Goal: Information Seeking & Learning: Compare options

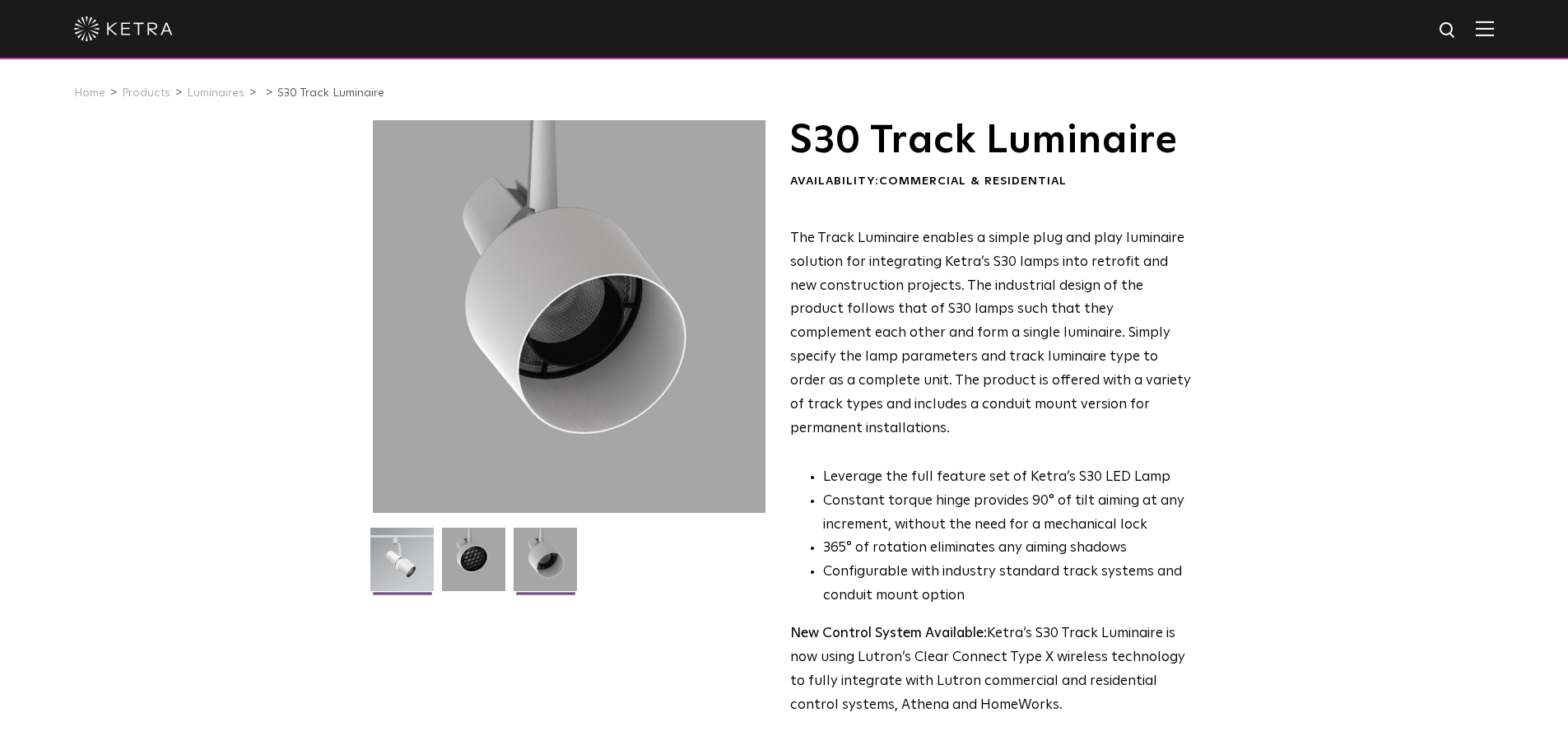
click at [383, 578] on img at bounding box center [402, 566] width 64 height 76
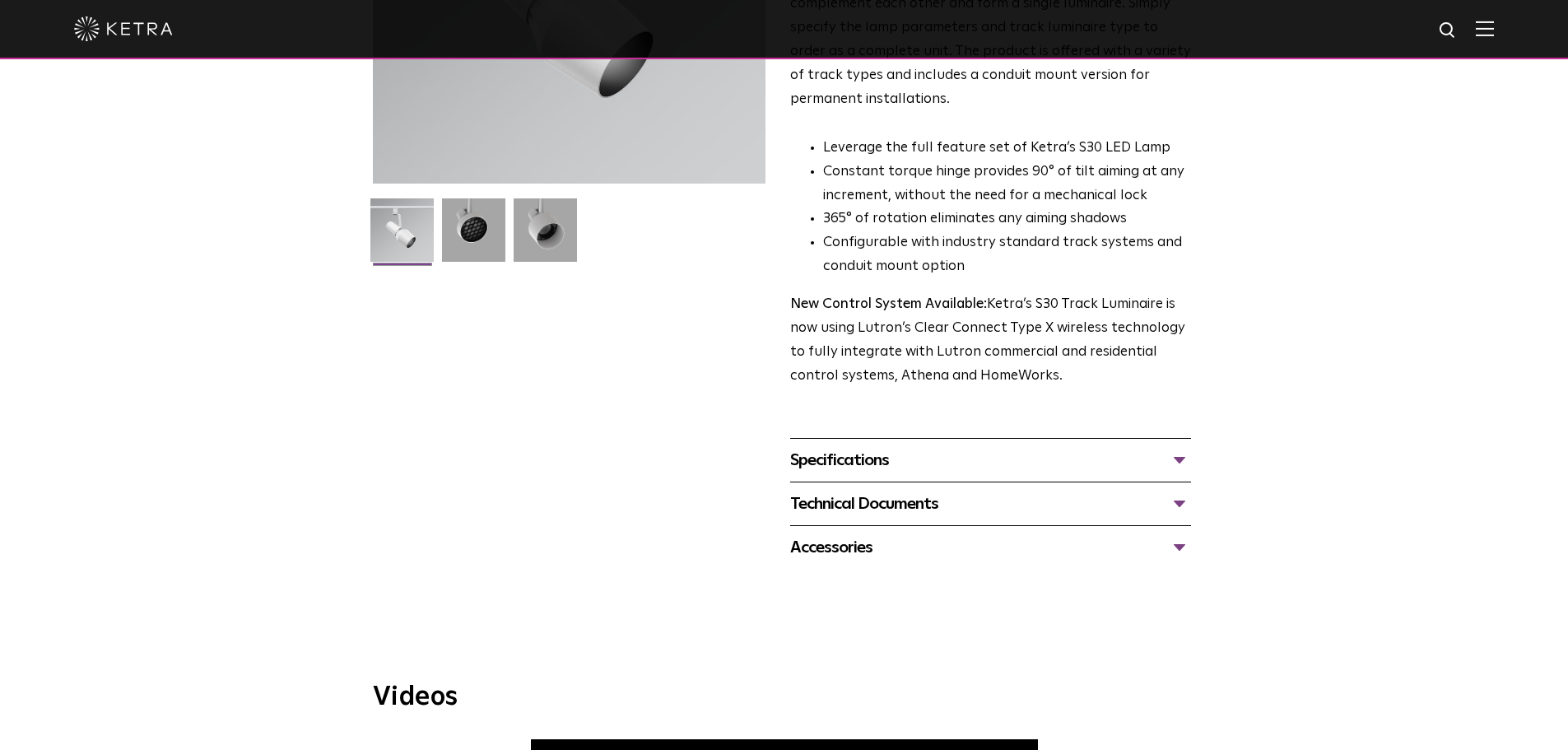
scroll to position [247, 0]
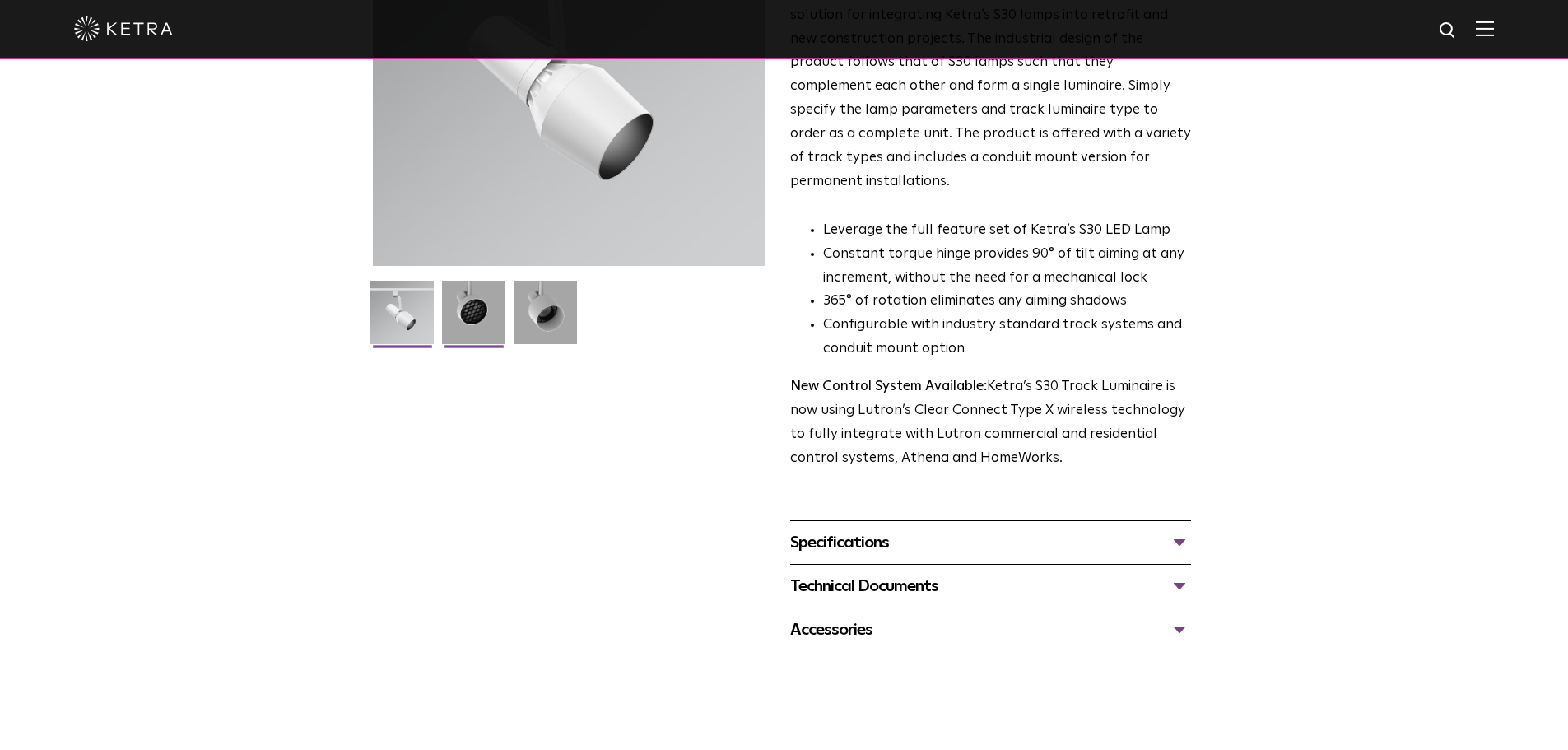
click at [480, 302] on img at bounding box center [473, 318] width 64 height 76
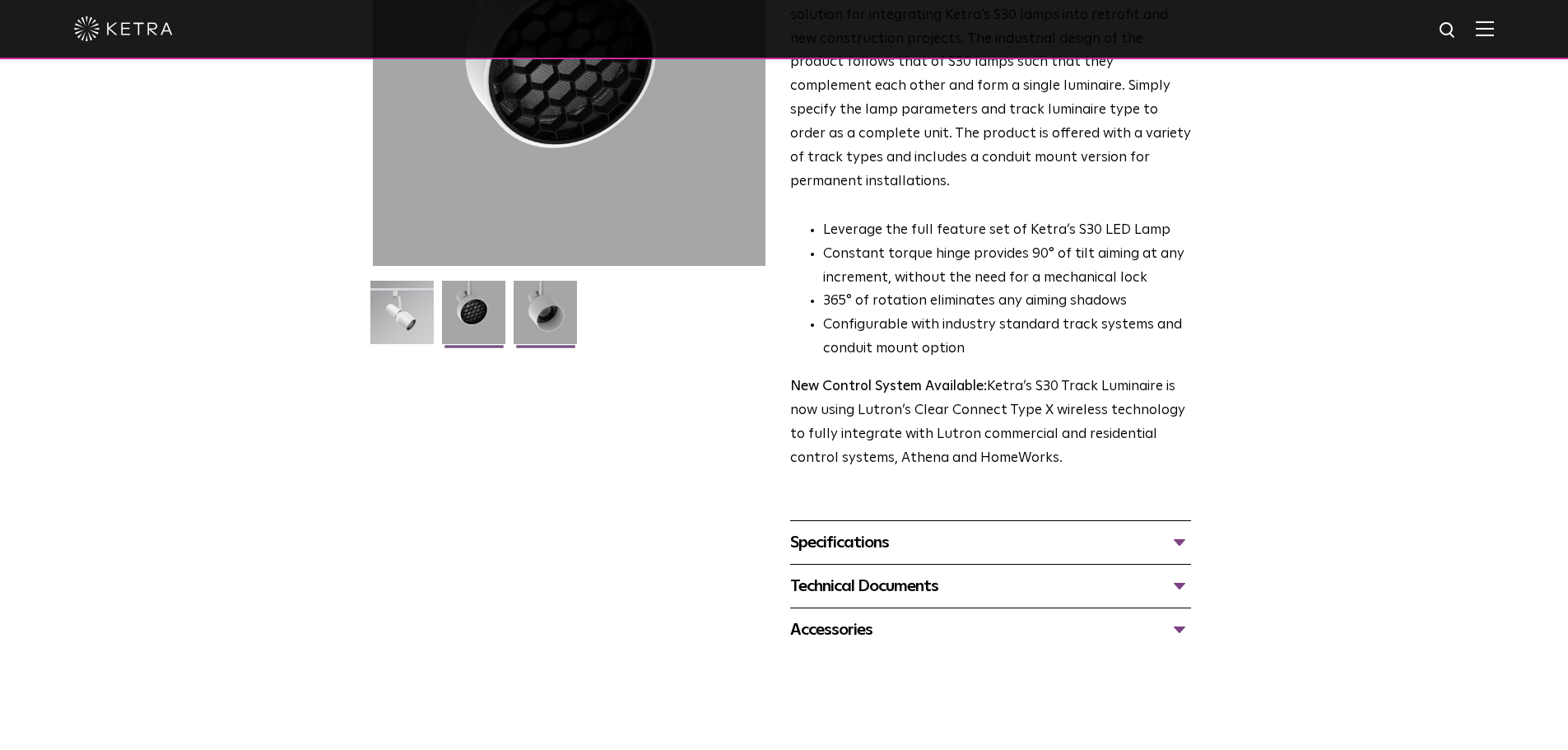
click at [548, 301] on img at bounding box center [545, 318] width 64 height 76
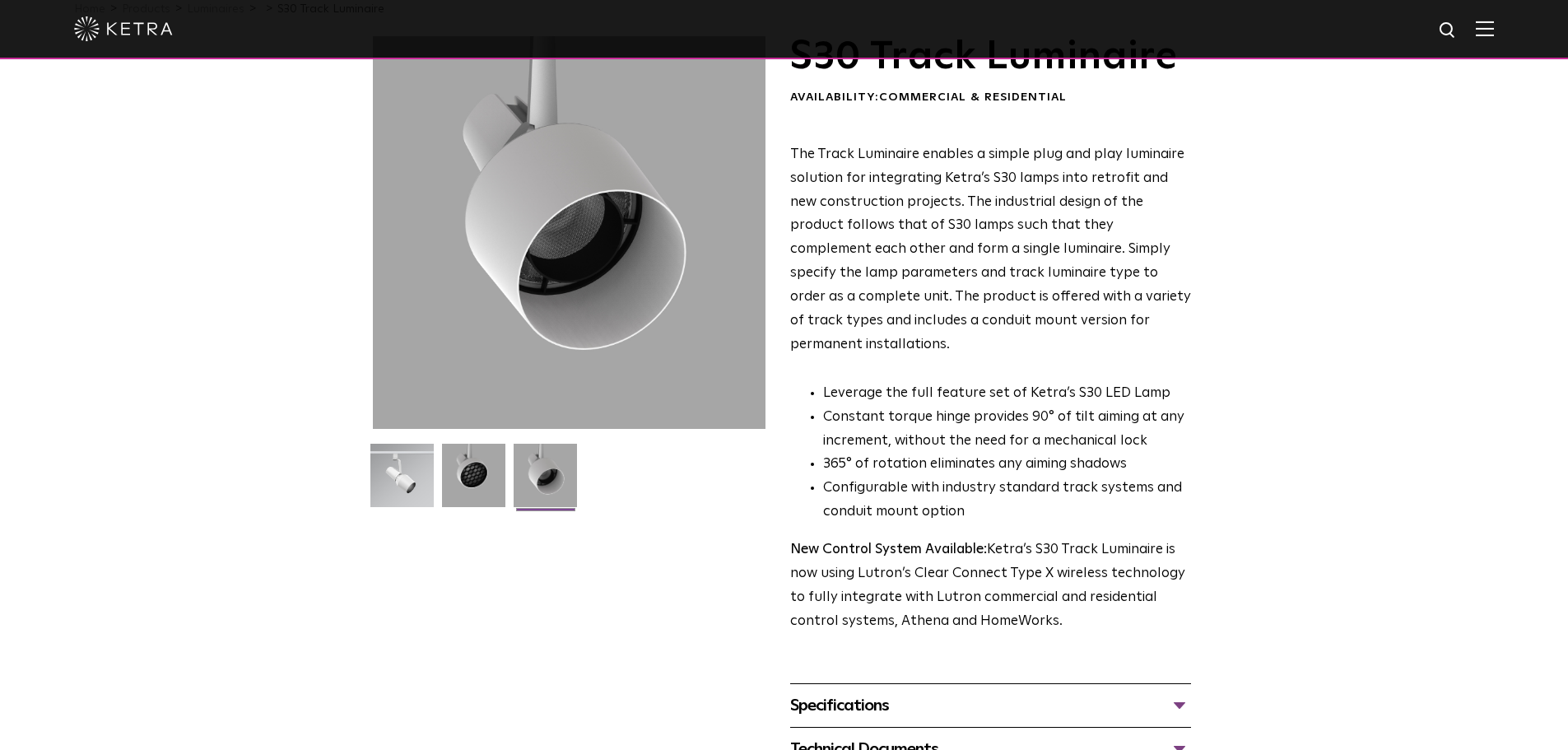
scroll to position [83, 0]
click at [394, 457] on img at bounding box center [402, 483] width 64 height 76
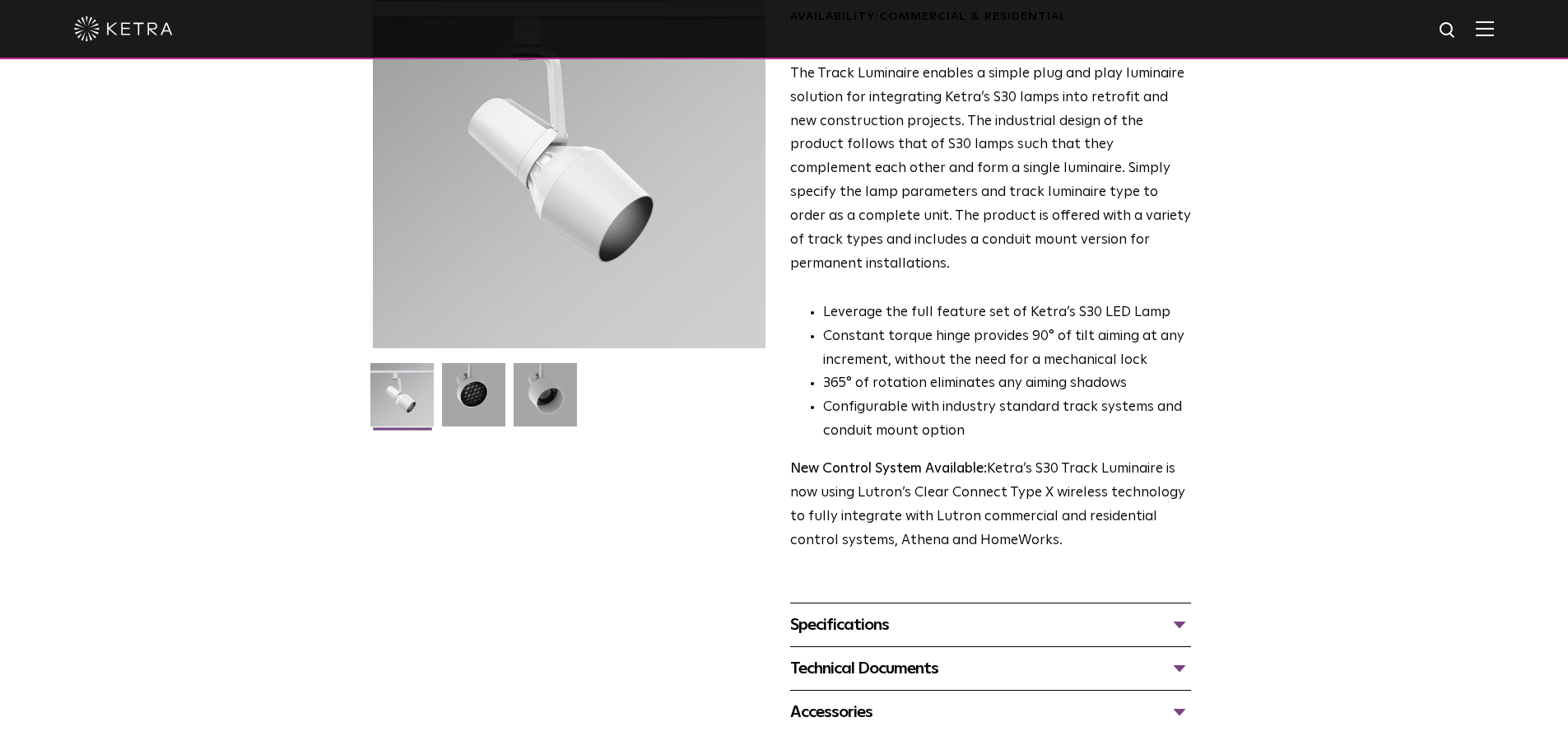
scroll to position [412, 0]
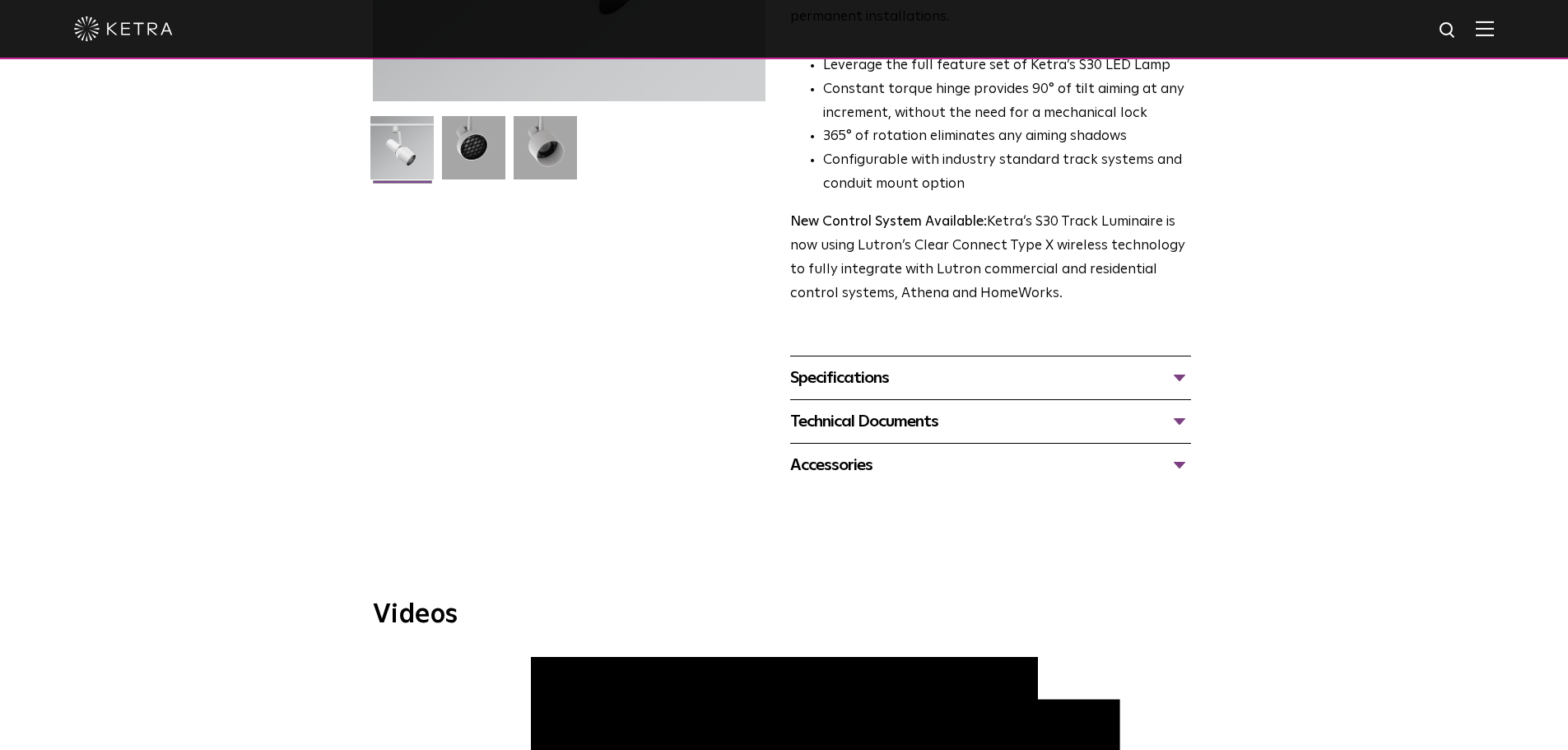
click at [1176, 408] on div "Technical Documents" at bounding box center [990, 422] width 401 height 26
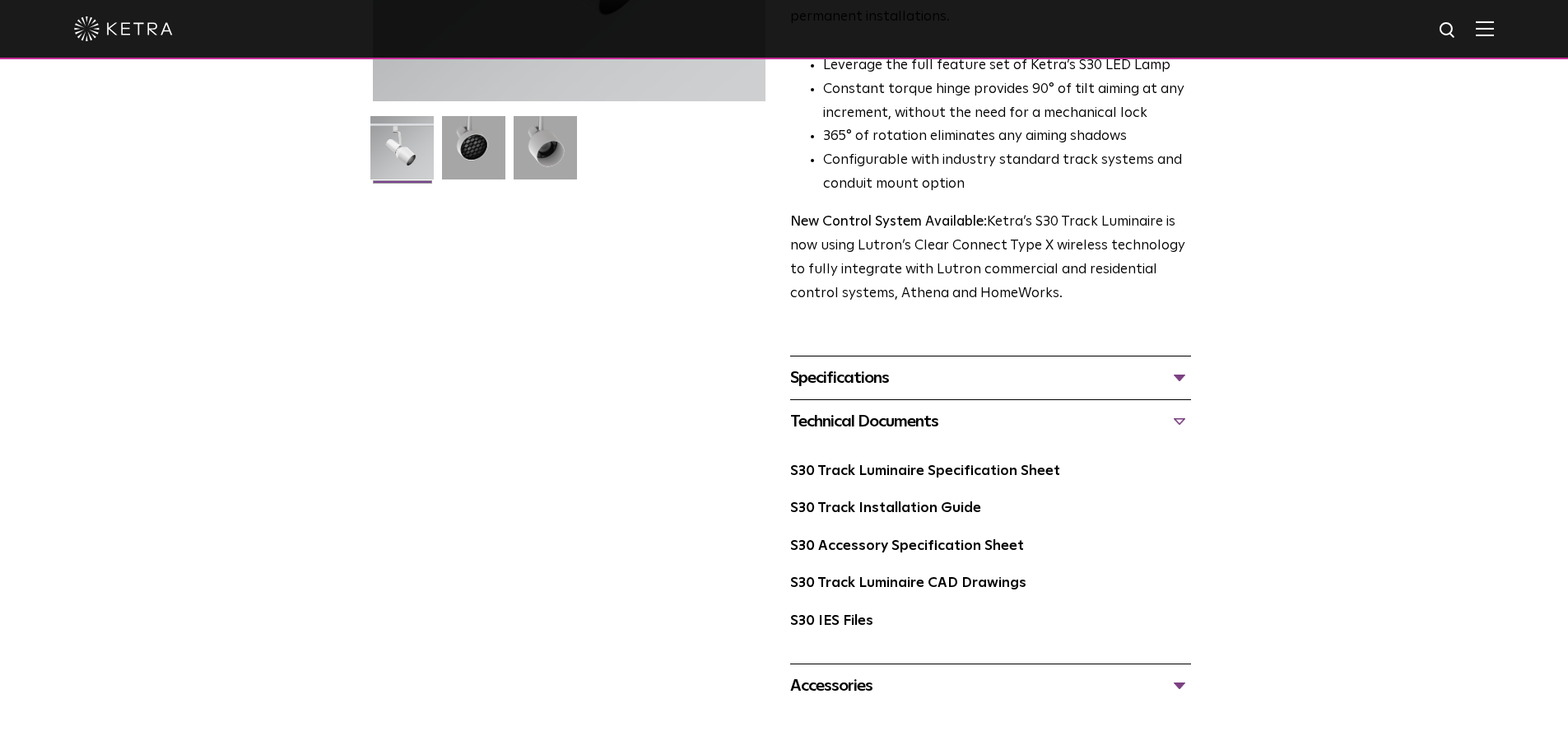
click at [1171, 672] on div "Accessories" at bounding box center [990, 686] width 401 height 26
click at [1170, 365] on div "Specifications" at bounding box center [990, 378] width 401 height 26
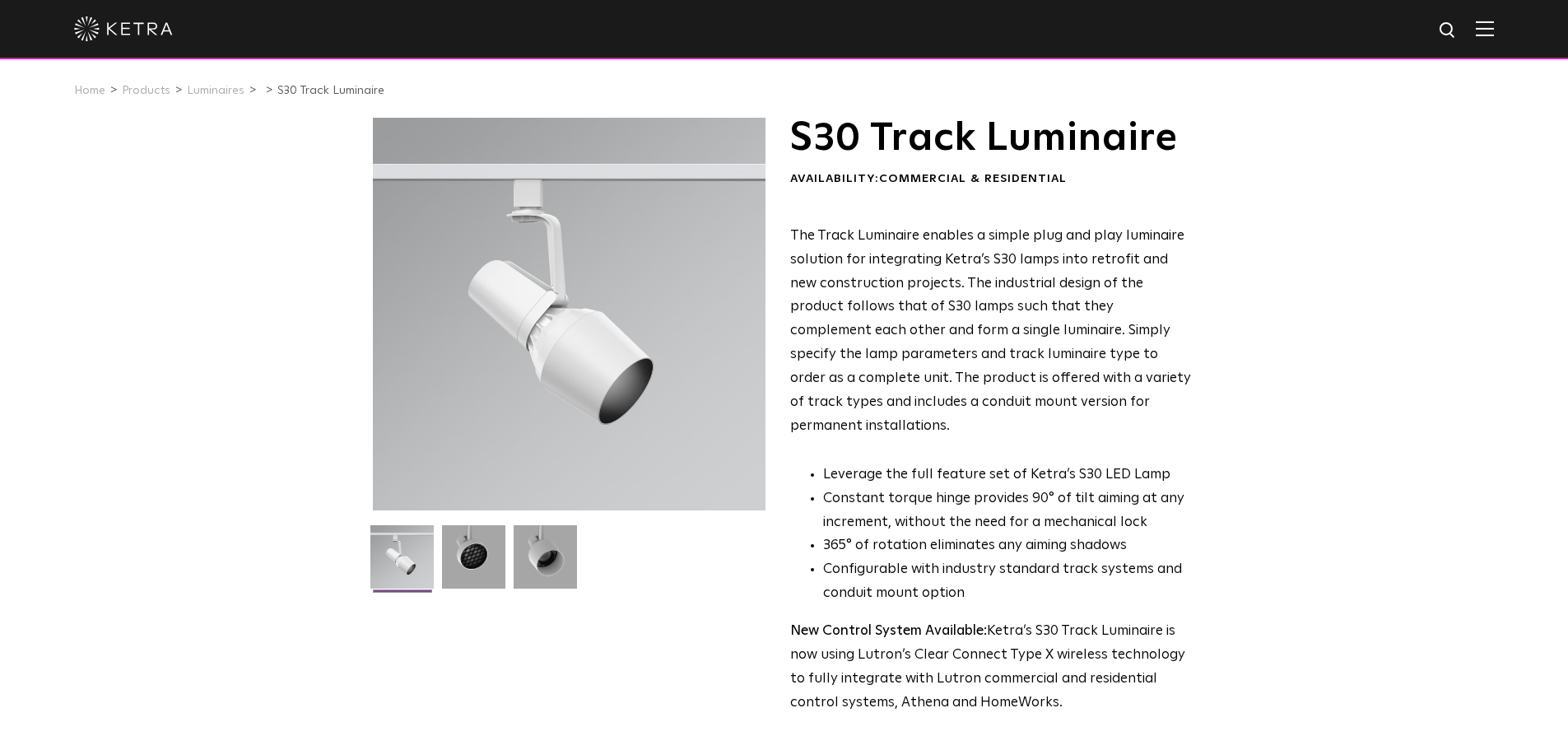
scroll to position [0, 0]
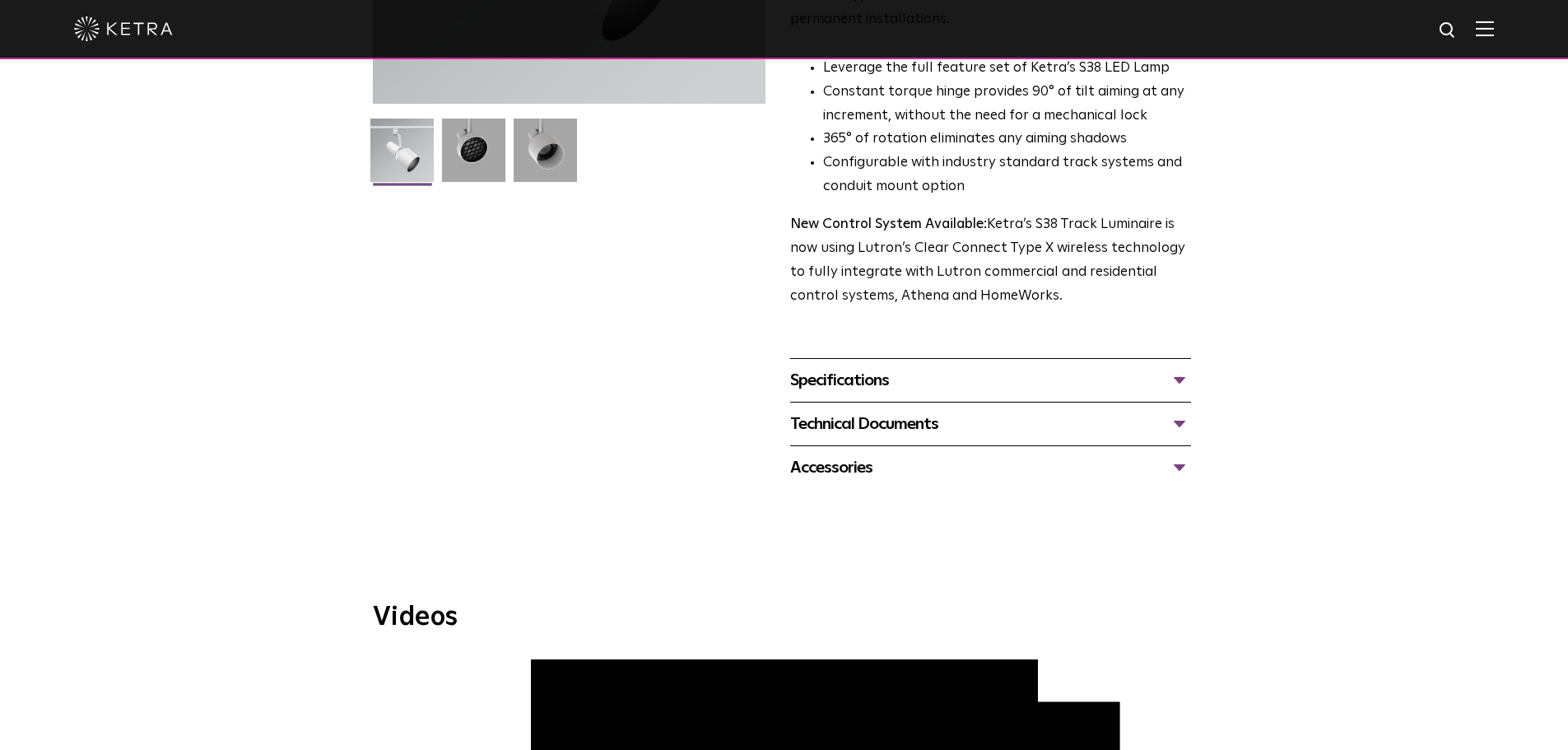
scroll to position [405, 0]
